Goal: Task Accomplishment & Management: Use online tool/utility

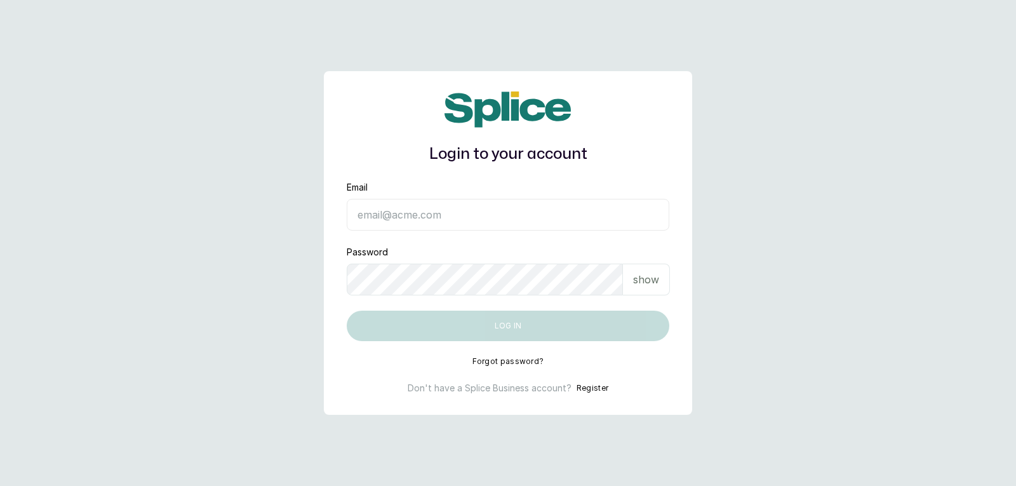
type input "[EMAIL_ADDRESS][DOMAIN_NAME]"
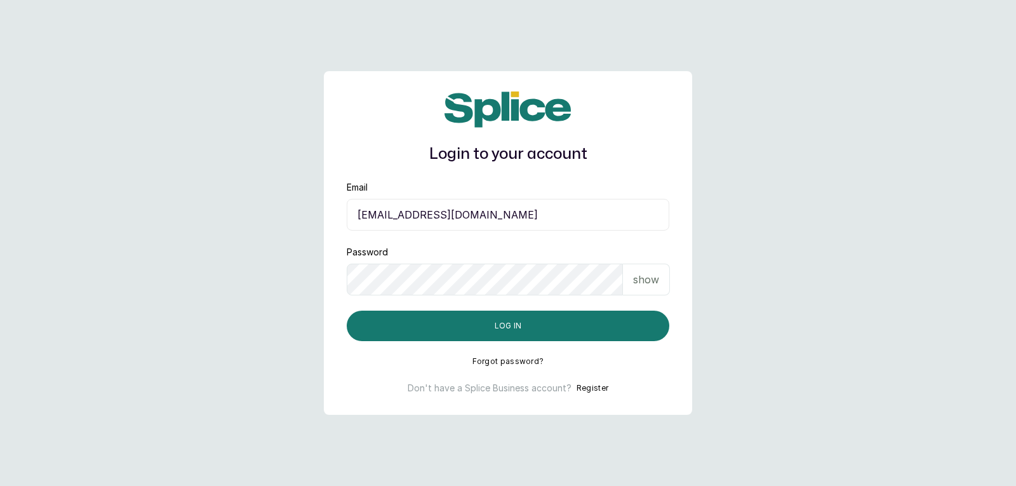
click at [651, 285] on p "show" at bounding box center [646, 279] width 26 height 15
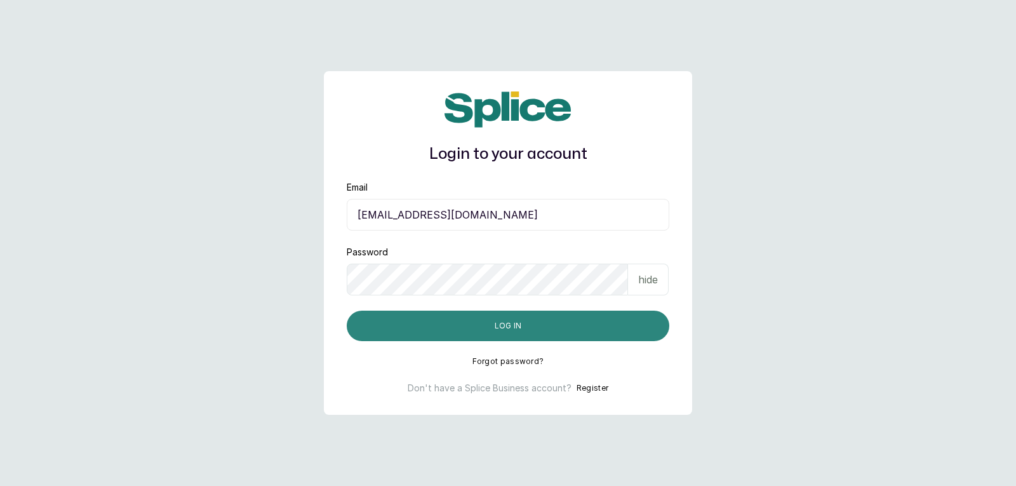
click at [628, 335] on button "Log in" at bounding box center [508, 325] width 322 height 30
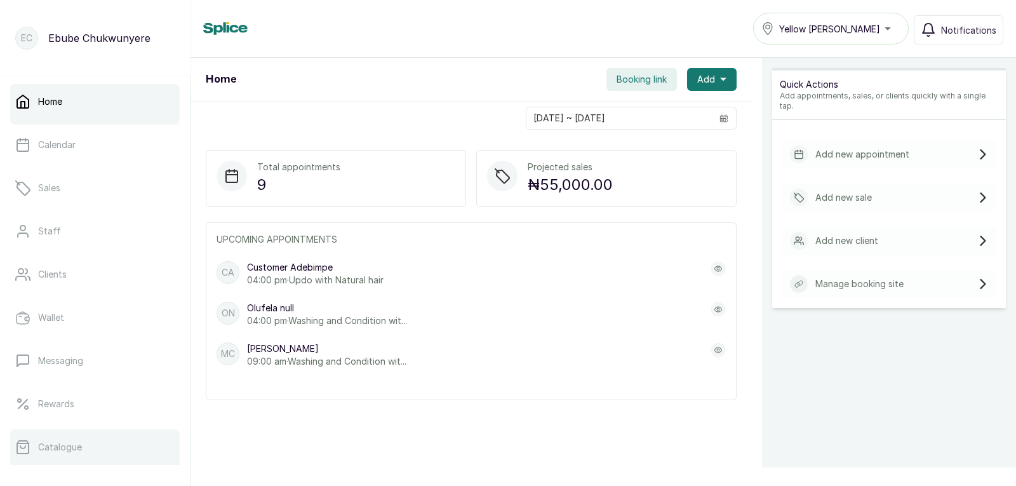
click at [56, 442] on p "Catalogue" at bounding box center [60, 447] width 44 height 13
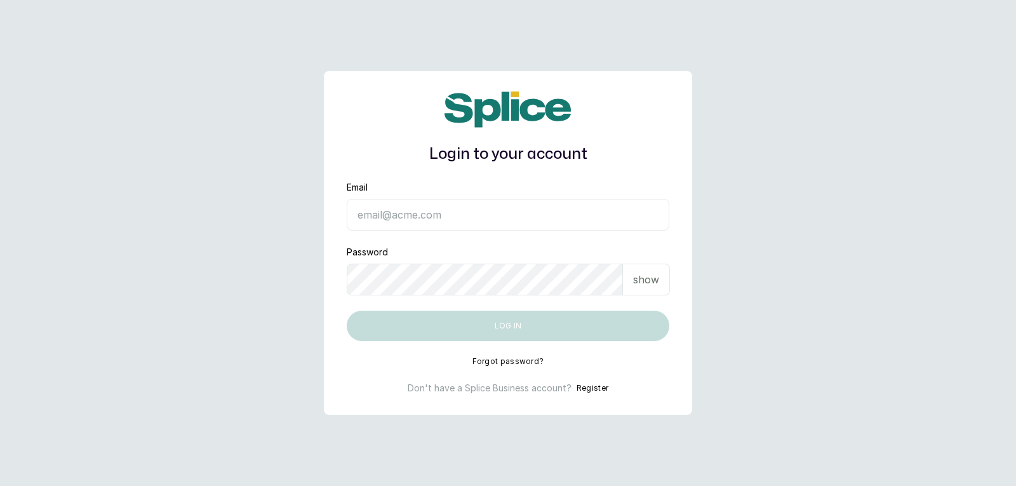
type input "[EMAIL_ADDRESS][DOMAIN_NAME]"
click at [646, 281] on p "show" at bounding box center [646, 279] width 26 height 15
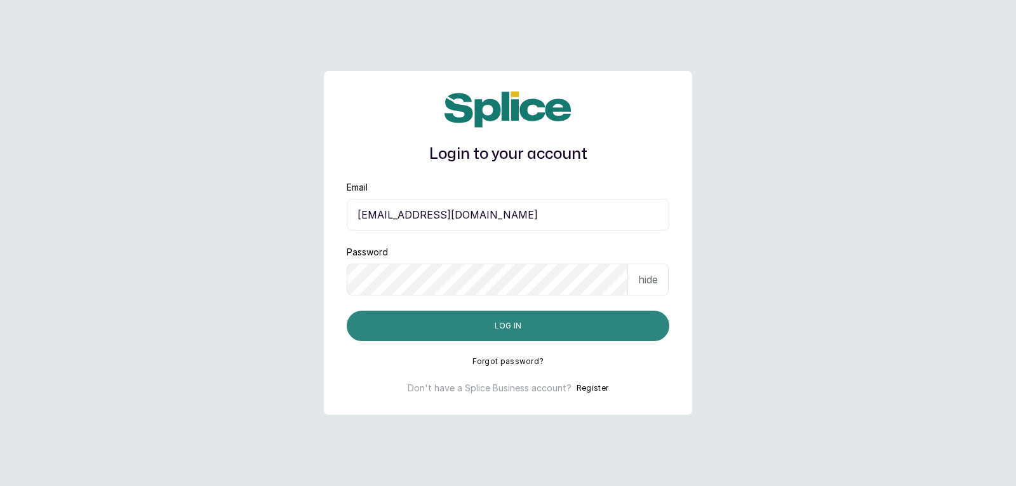
click at [560, 322] on button "Log in" at bounding box center [508, 325] width 322 height 30
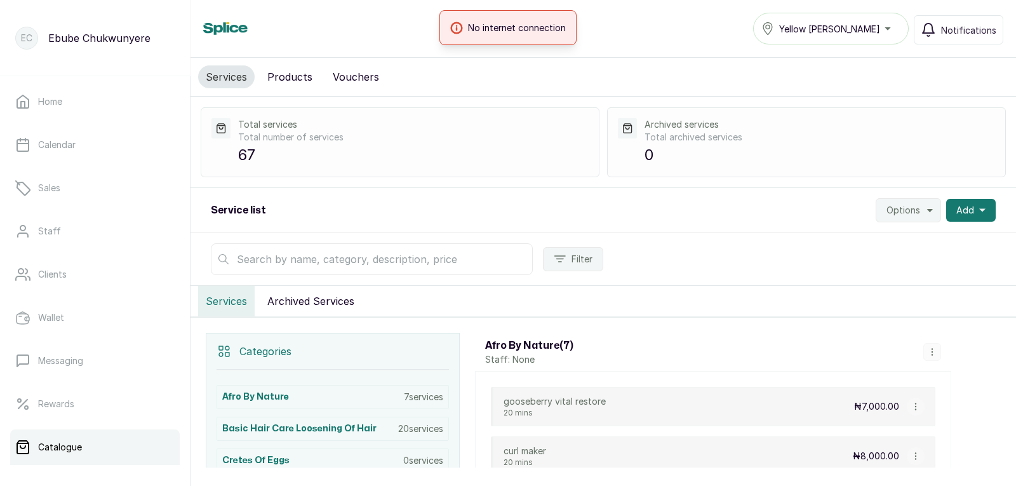
click at [81, 449] on link "Catalogue" at bounding box center [94, 447] width 169 height 36
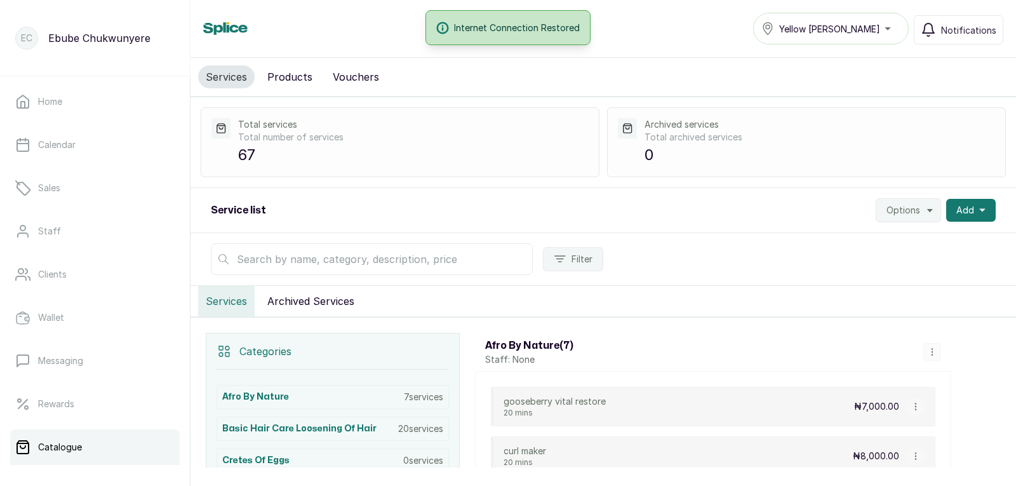
click at [281, 81] on button "Products" at bounding box center [290, 76] width 60 height 23
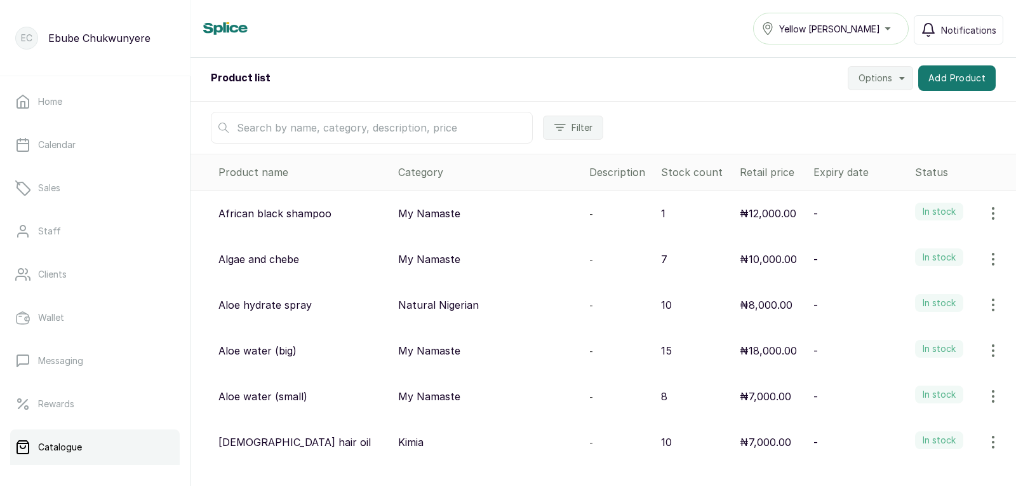
scroll to position [37, 0]
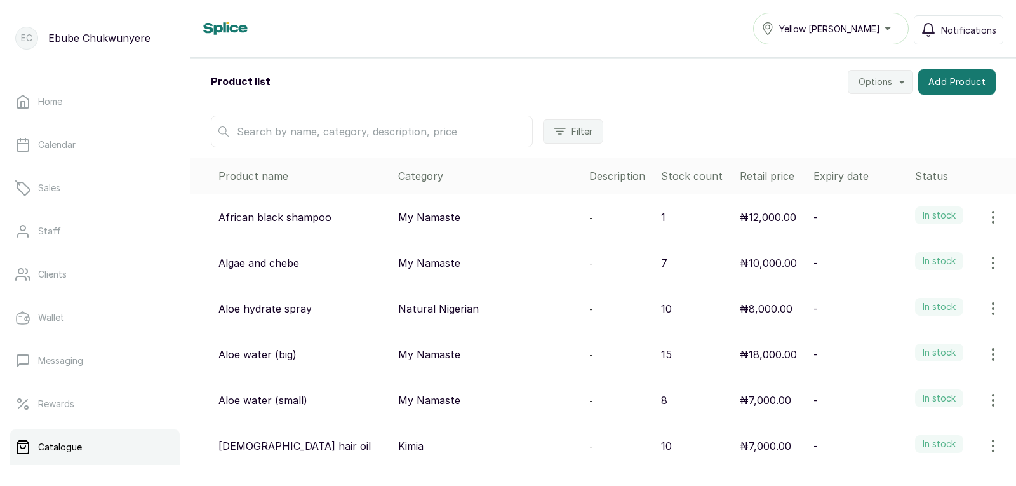
click at [465, 133] on input "text" at bounding box center [372, 132] width 322 height 32
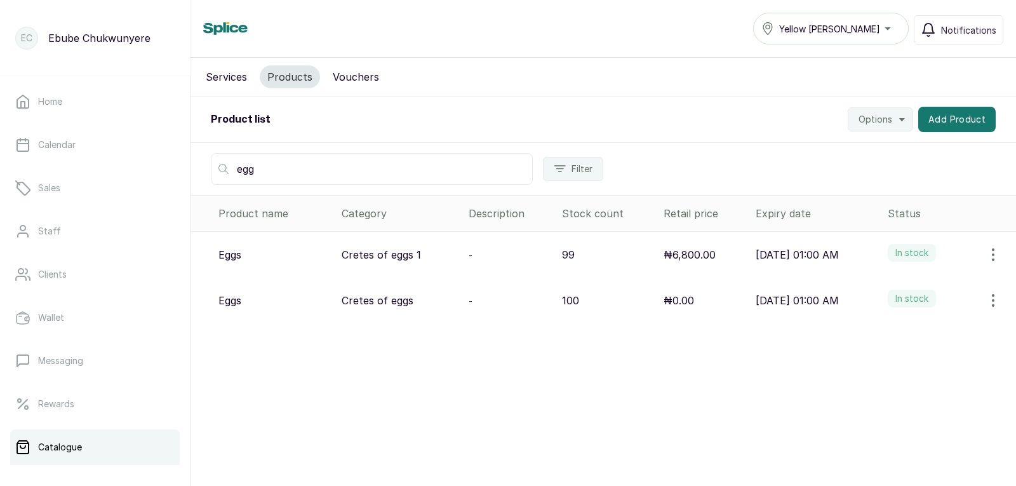
type input "egg"
click at [409, 256] on div "Cretes of eggs 1" at bounding box center [399, 254] width 117 height 15
click at [683, 256] on div "₦6,800.00" at bounding box center [704, 254] width 82 height 15
click at [46, 115] on link "Home" at bounding box center [94, 102] width 169 height 36
